Goal: Information Seeking & Learning: Learn about a topic

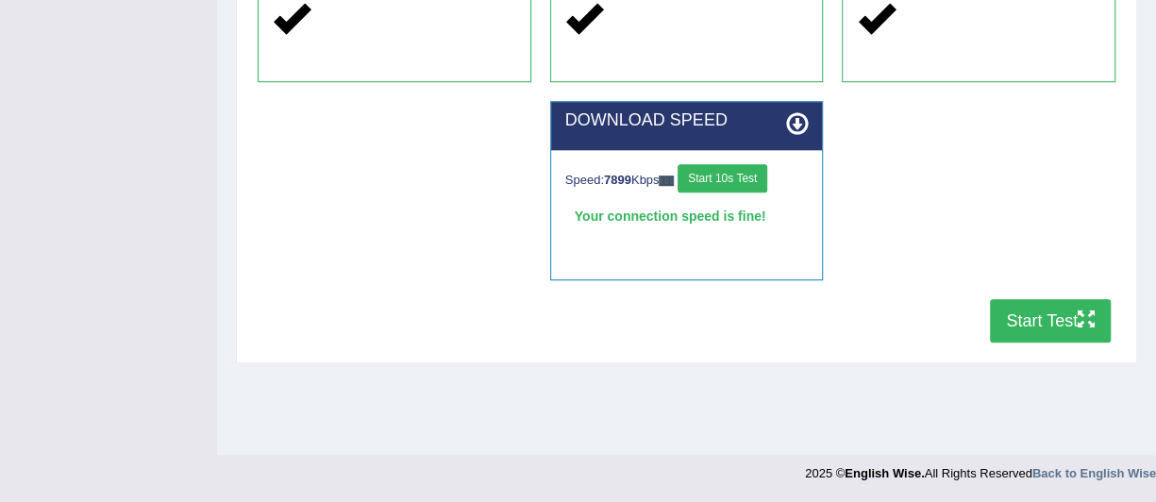
scroll to position [489, 0]
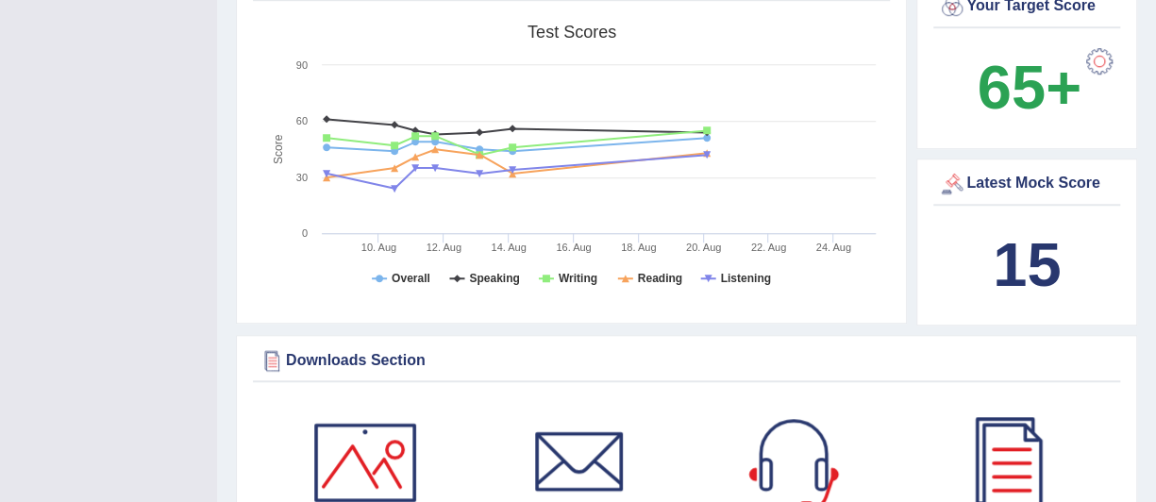
scroll to position [626, 0]
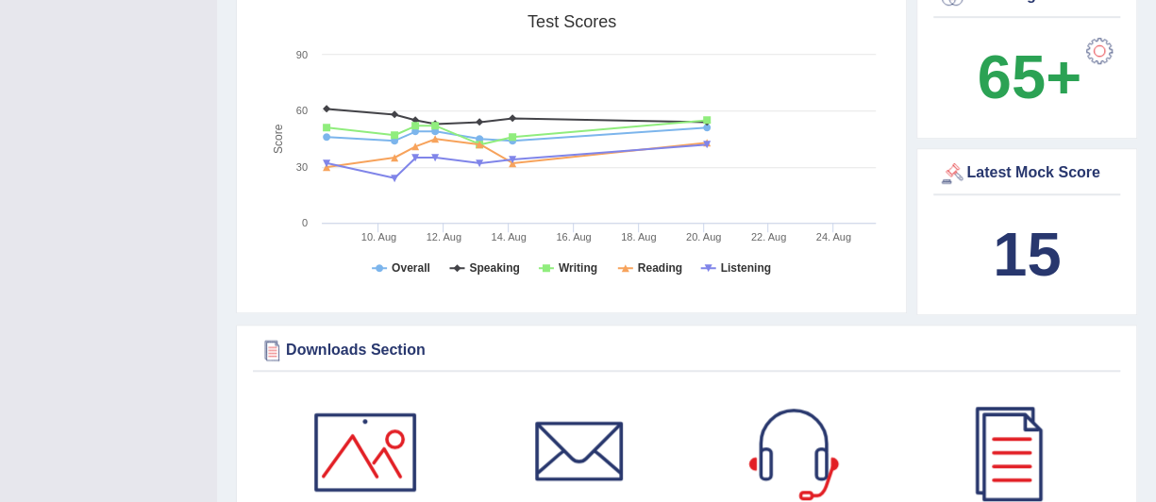
click at [562, 292] on rect at bounding box center [572, 151] width 628 height 293
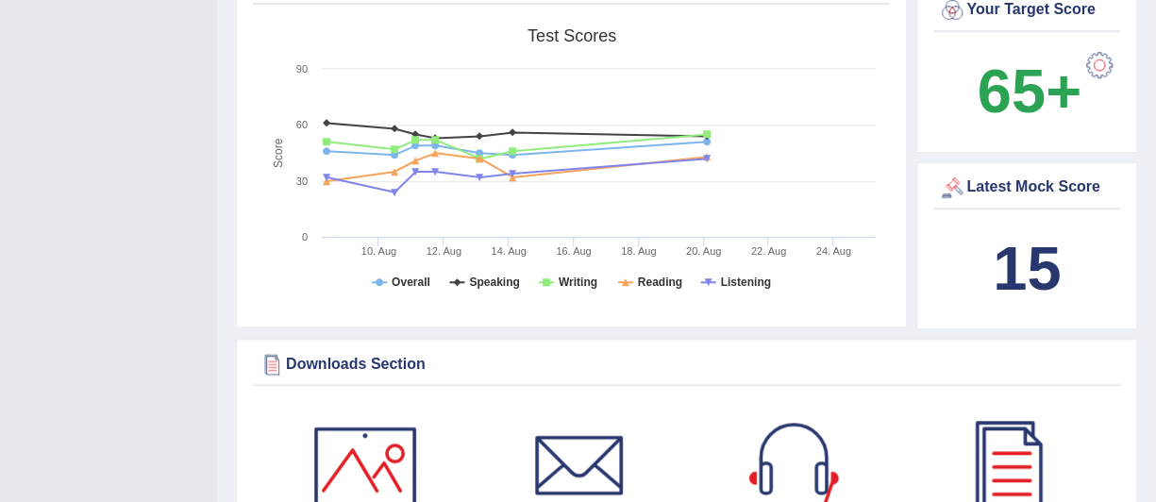
scroll to position [612, 0]
click at [709, 161] on icon at bounding box center [517, 176] width 399 height 34
click at [707, 159] on icon at bounding box center [517, 176] width 399 height 34
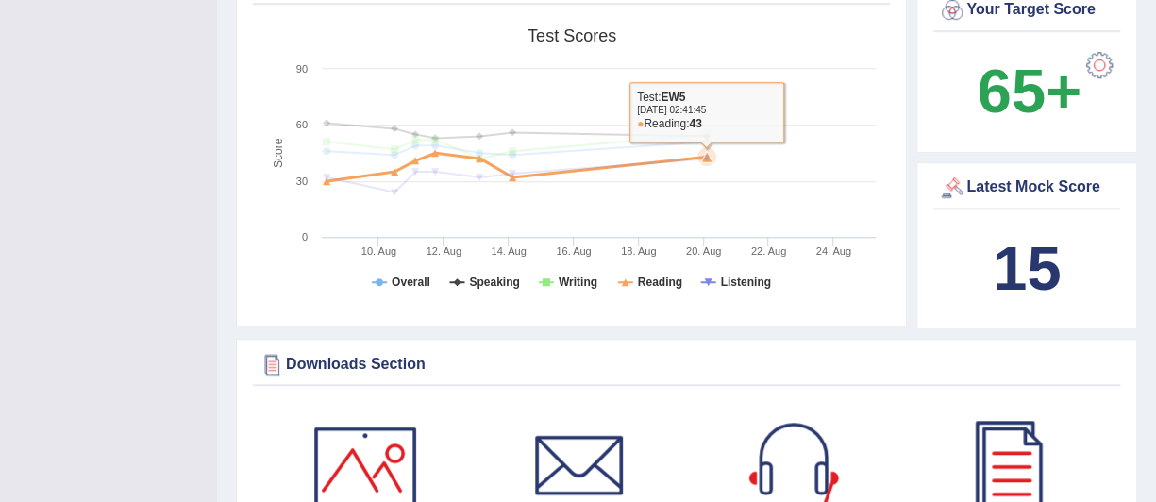
click at [713, 153] on icon at bounding box center [517, 167] width 399 height 28
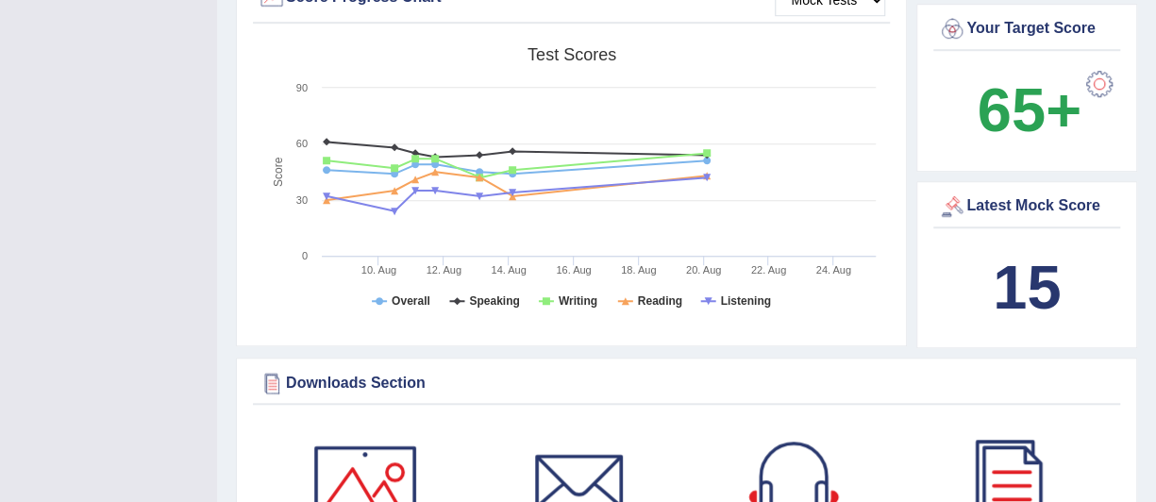
scroll to position [594, 0]
click at [708, 157] on icon at bounding box center [517, 164] width 399 height 25
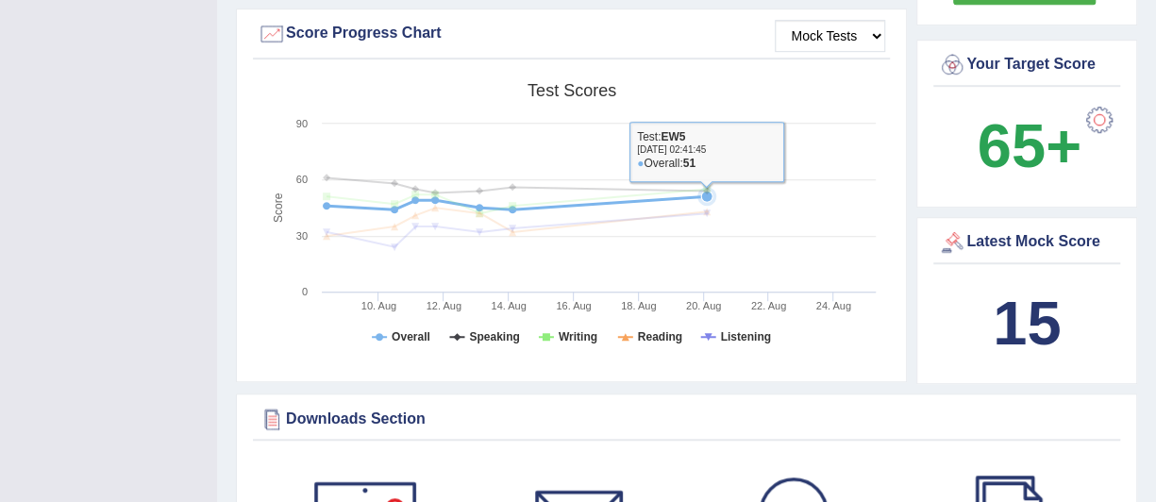
scroll to position [555, 0]
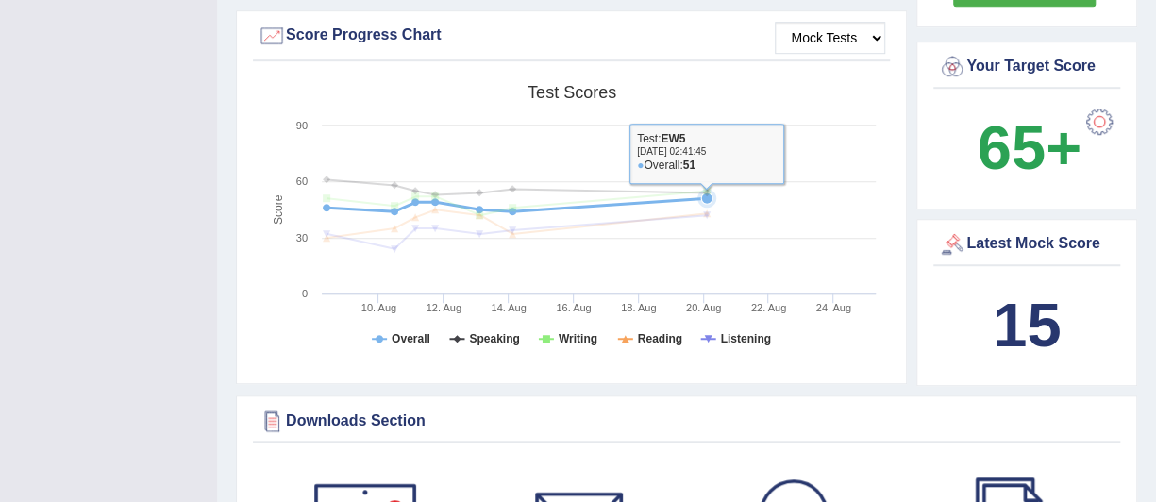
click at [516, 210] on icon at bounding box center [517, 203] width 399 height 25
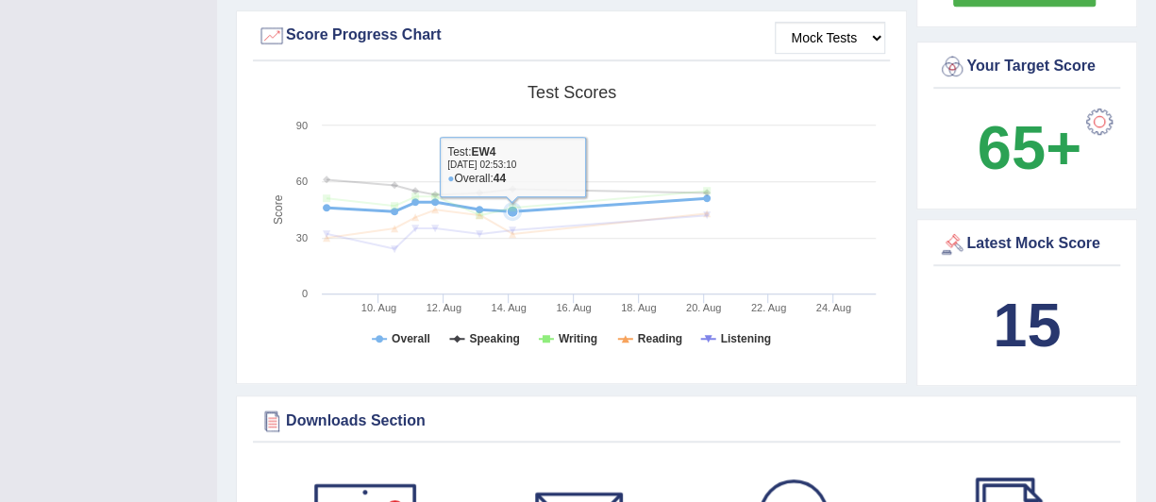
click at [707, 213] on icon at bounding box center [707, 213] width 0 height 0
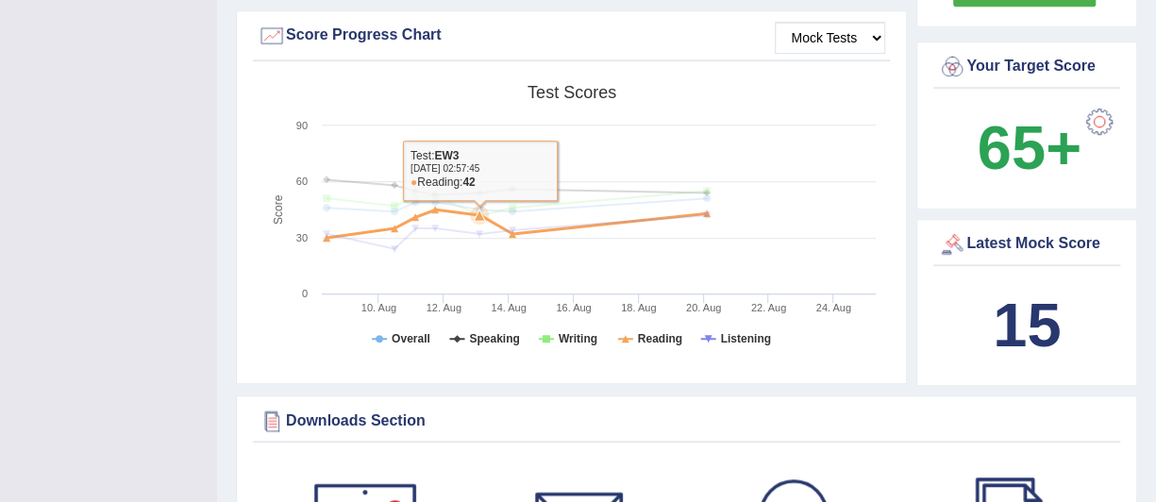
click at [423, 240] on rect at bounding box center [572, 222] width 628 height 293
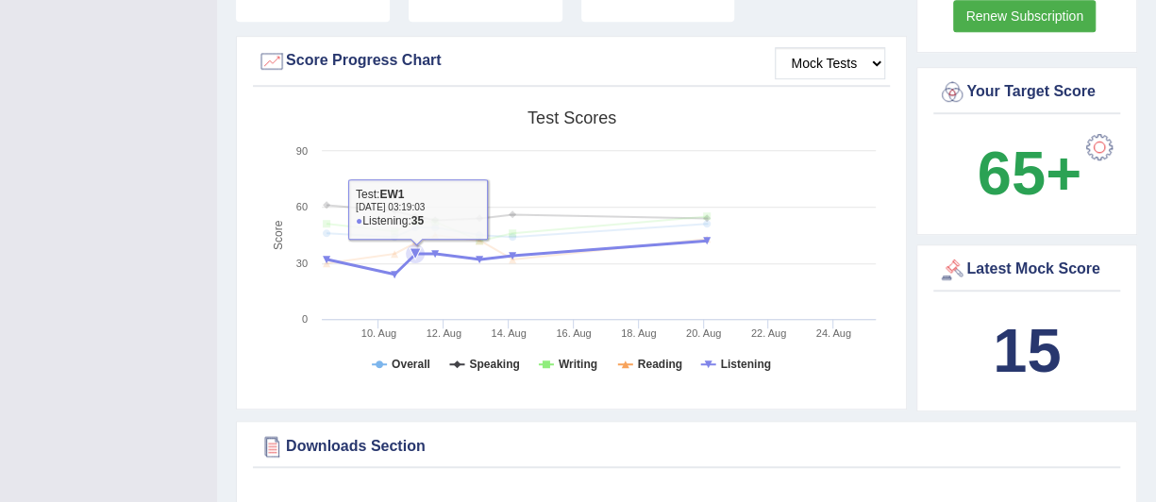
scroll to position [514, 0]
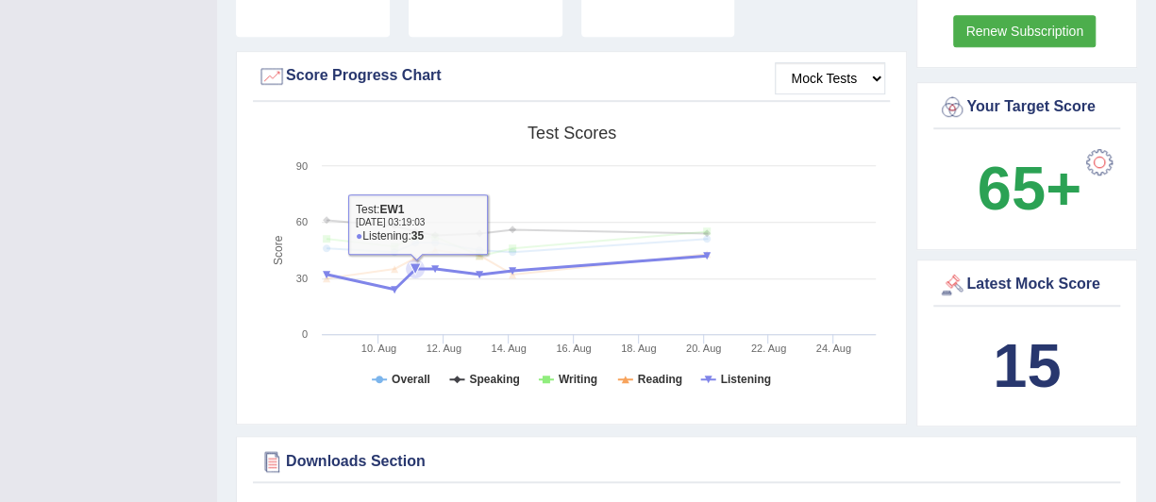
click at [404, 316] on rect at bounding box center [572, 262] width 628 height 293
click at [399, 331] on rect at bounding box center [572, 262] width 628 height 293
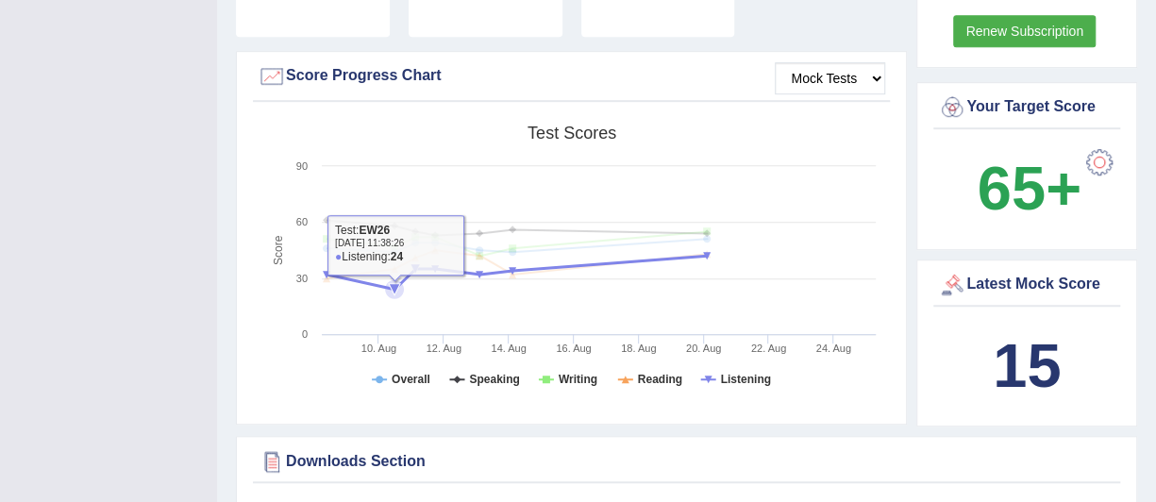
click at [389, 357] on rect at bounding box center [572, 262] width 628 height 293
